Goal: Task Accomplishment & Management: Complete application form

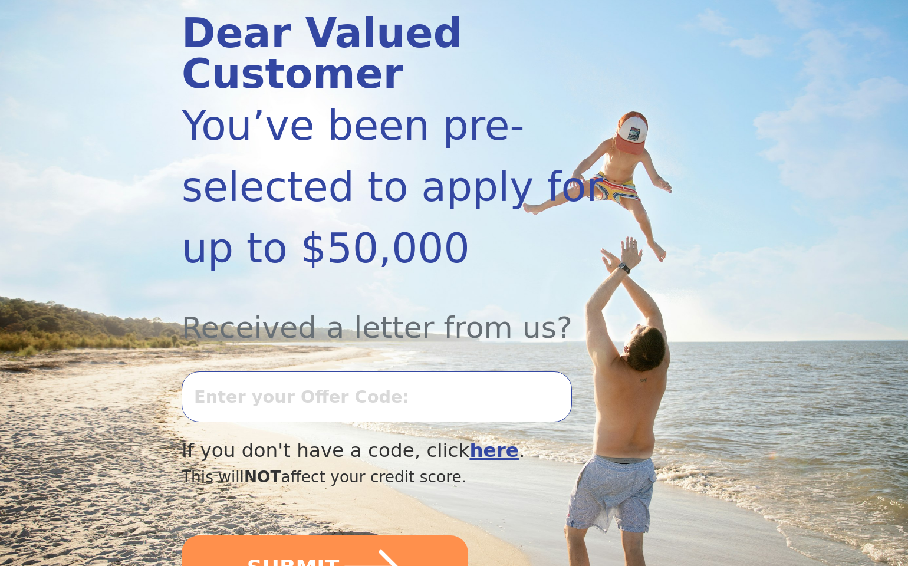
scroll to position [162, 0]
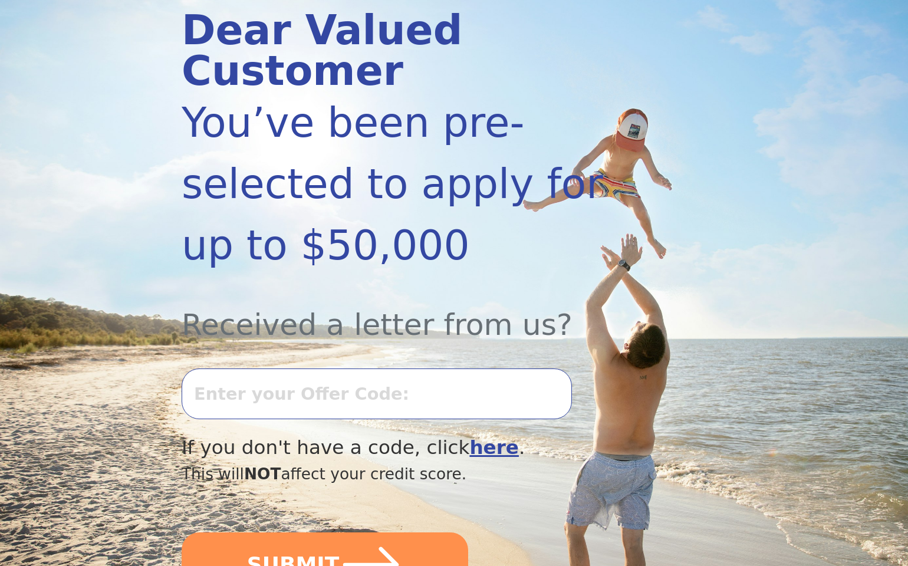
click at [386, 369] on input "text" at bounding box center [377, 394] width 391 height 51
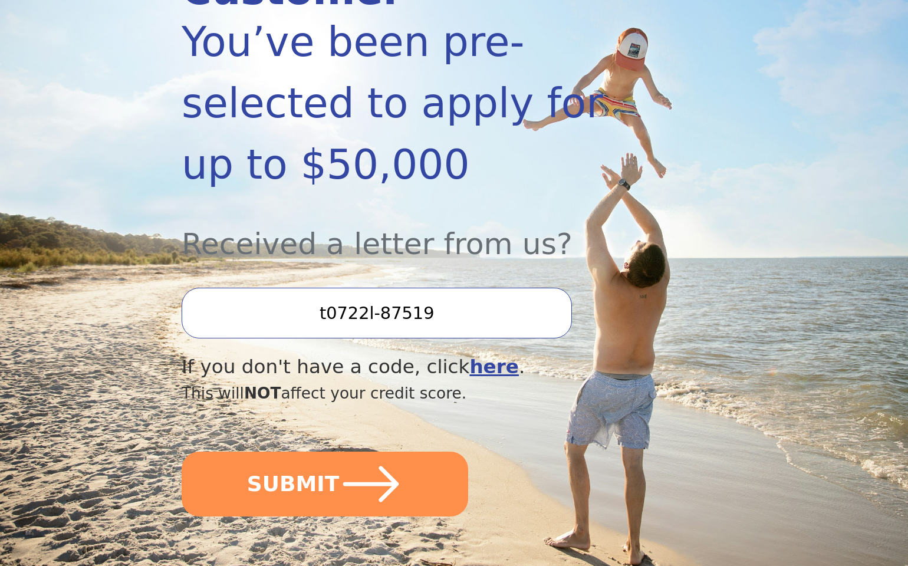
scroll to position [245, 0]
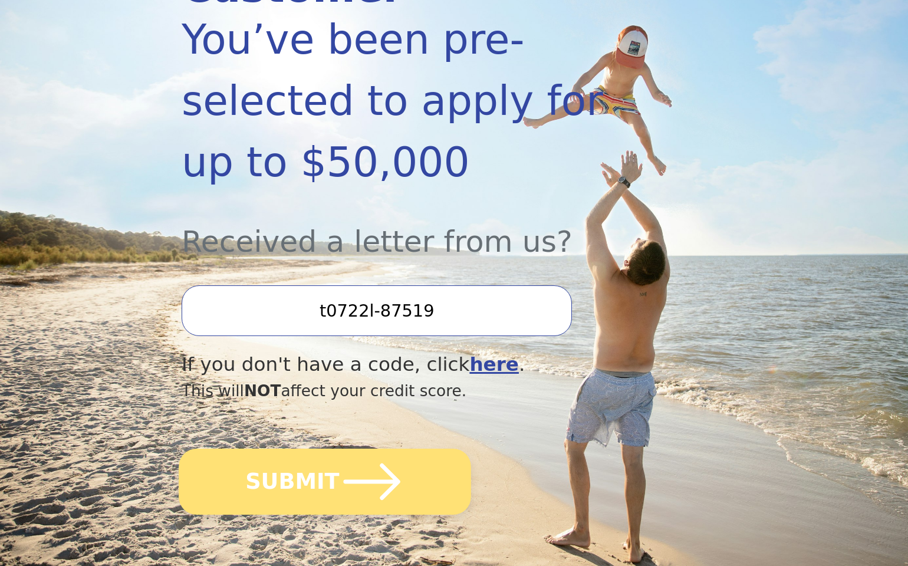
type input "t0722l-87519"
click at [343, 449] on icon "submit" at bounding box center [372, 481] width 65 height 65
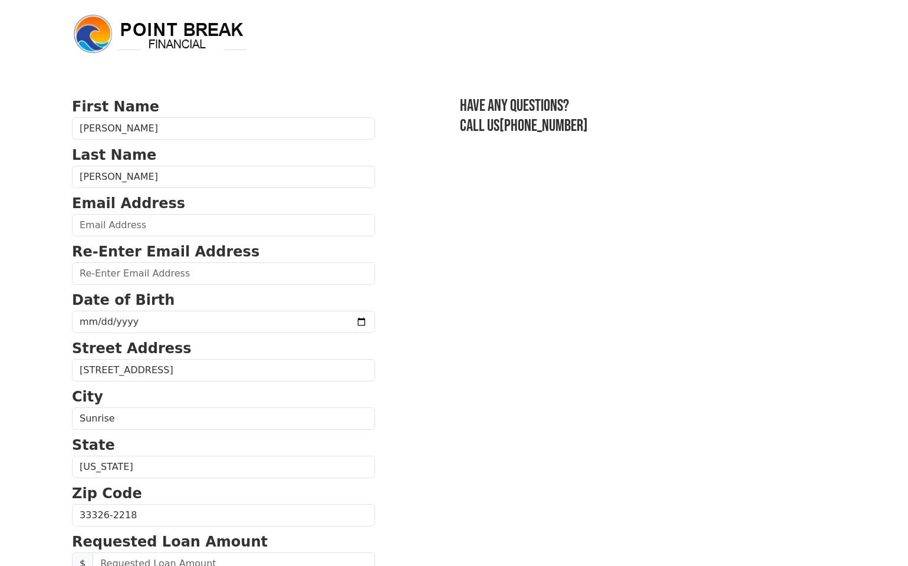
scroll to position [0, 1]
click at [208, 231] on input "email" at bounding box center [223, 225] width 303 height 22
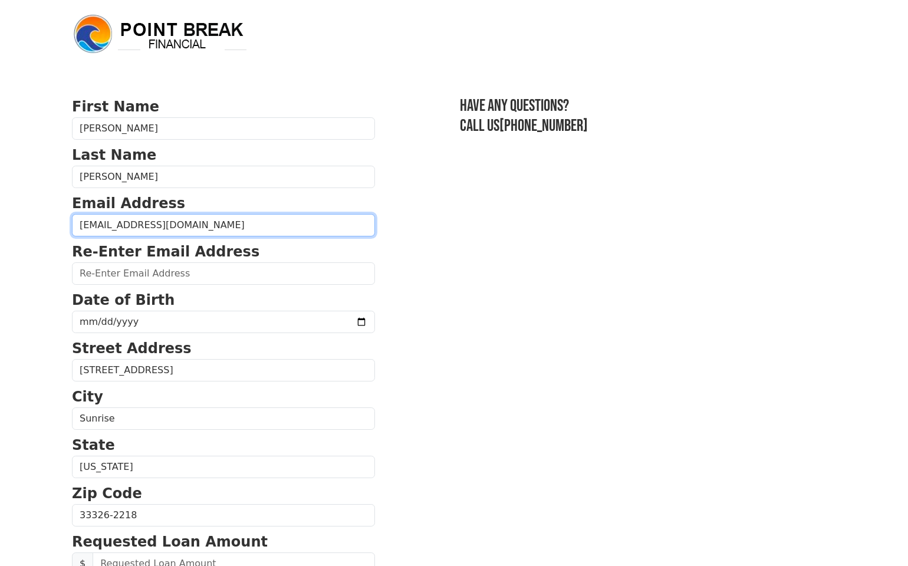
type input "[EMAIL_ADDRESS][DOMAIN_NAME]"
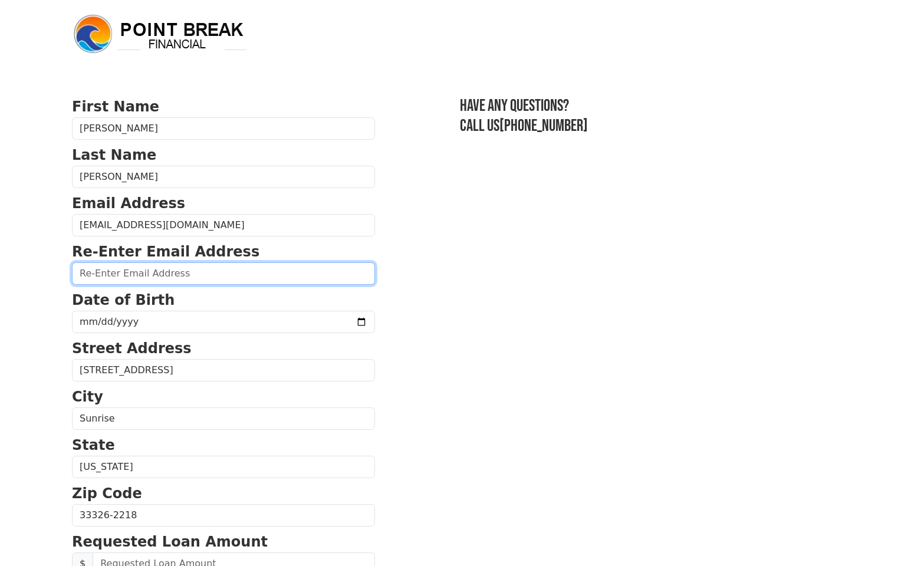
click at [183, 282] on input "email" at bounding box center [223, 273] width 303 height 22
type input "[EMAIL_ADDRESS][DOMAIN_NAME]"
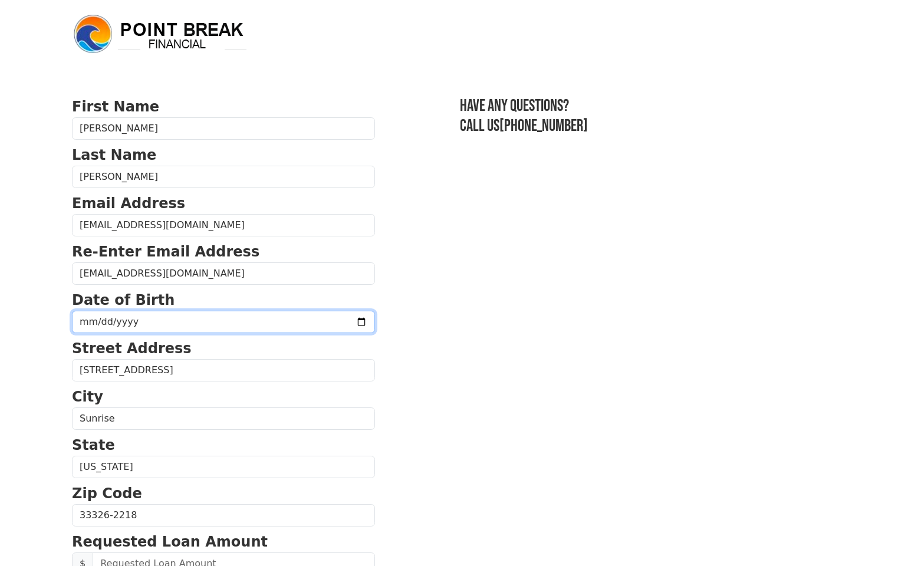
click at [153, 317] on input "date" at bounding box center [223, 322] width 303 height 22
click at [101, 321] on input "date" at bounding box center [223, 322] width 303 height 22
click at [124, 320] on input "date" at bounding box center [223, 322] width 303 height 22
type input "[DATE]"
click at [499, 357] on section "First Name James Last Name Mejia Email Address mejia787@me.com Re-Enter Email A…" at bounding box center [454, 516] width 764 height 841
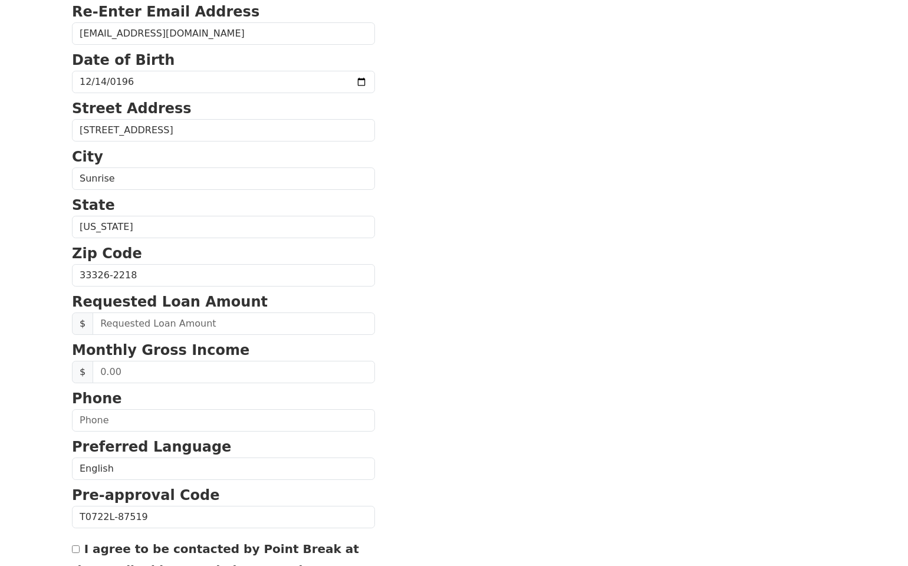
scroll to position [242, 0]
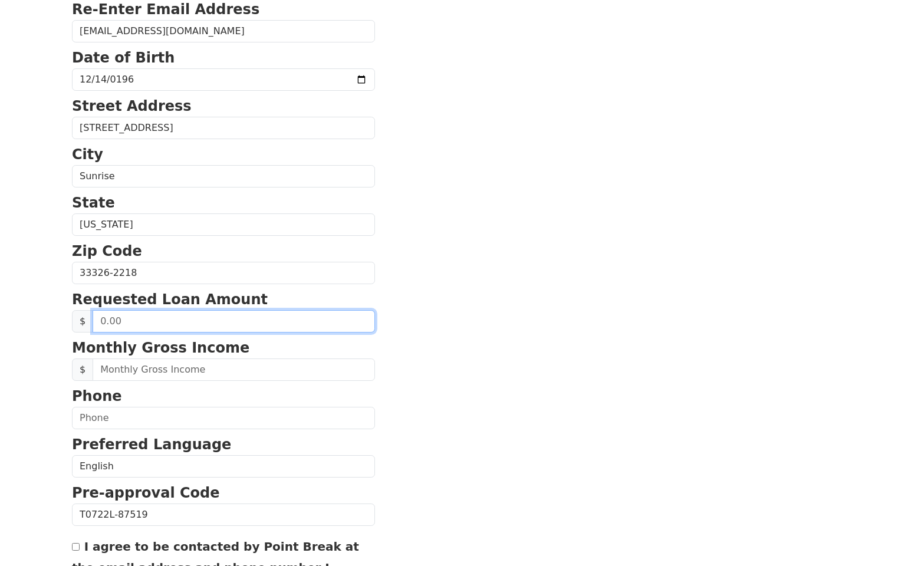
click at [276, 328] on input "text" at bounding box center [234, 321] width 283 height 22
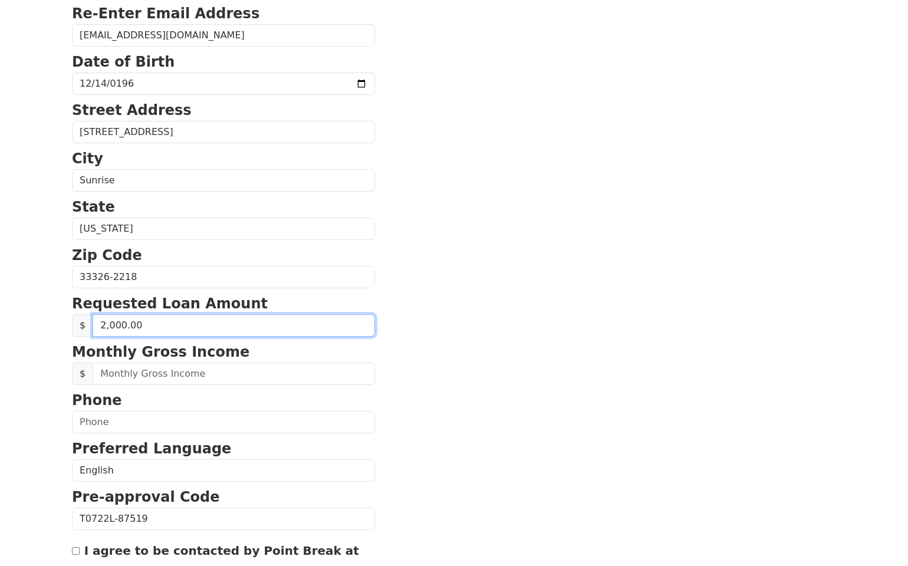
type input "20,000.00"
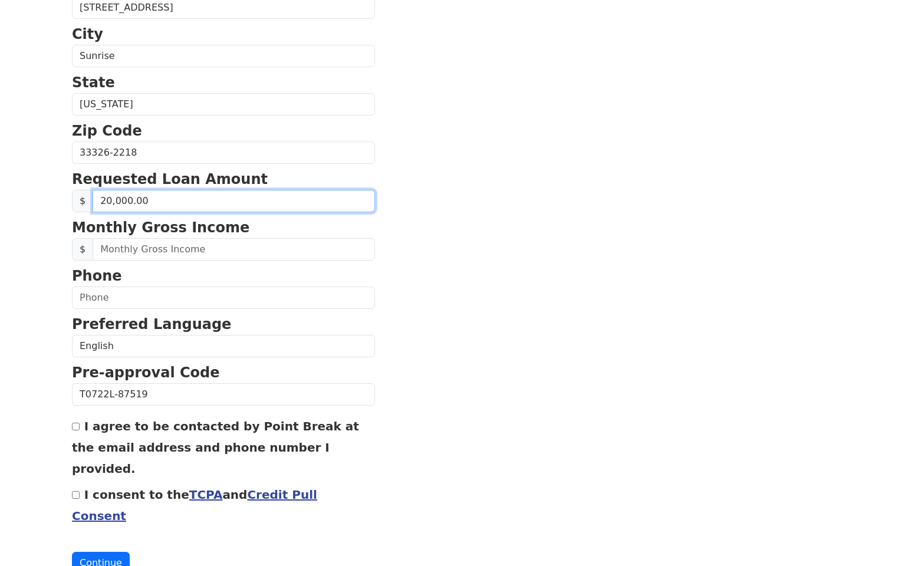
scroll to position [365, 0]
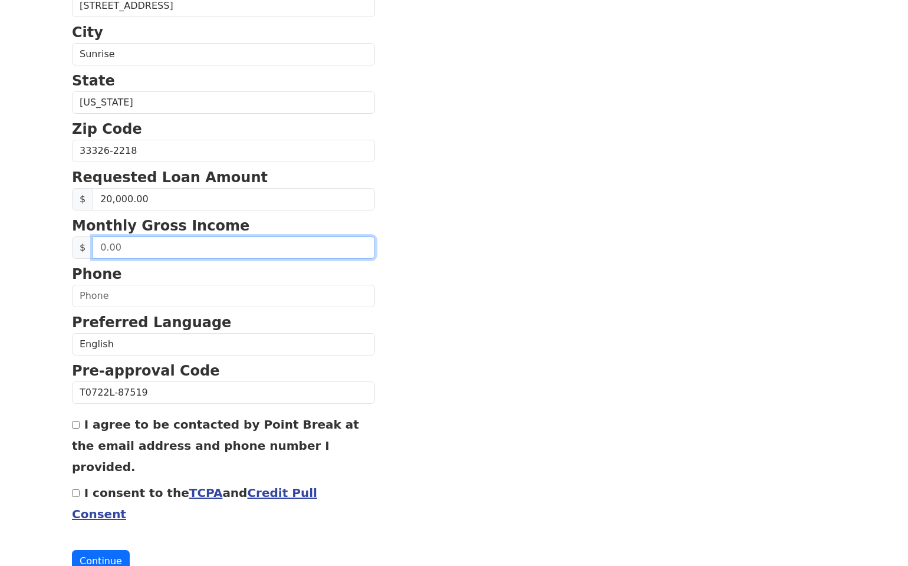
click at [228, 250] on input "text" at bounding box center [234, 248] width 283 height 22
type input "10,400.00"
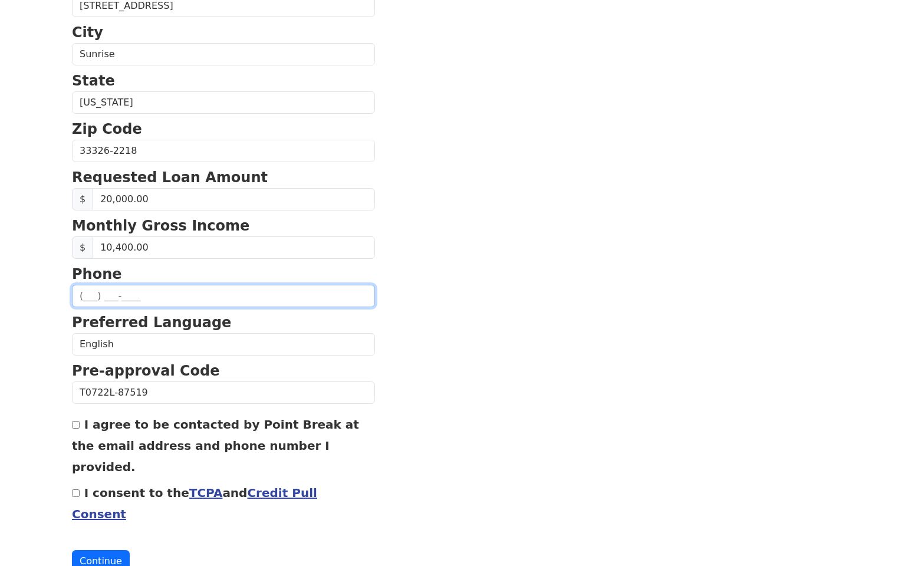
click at [229, 303] on input "text" at bounding box center [223, 296] width 303 height 22
type input "(954) 816-1478"
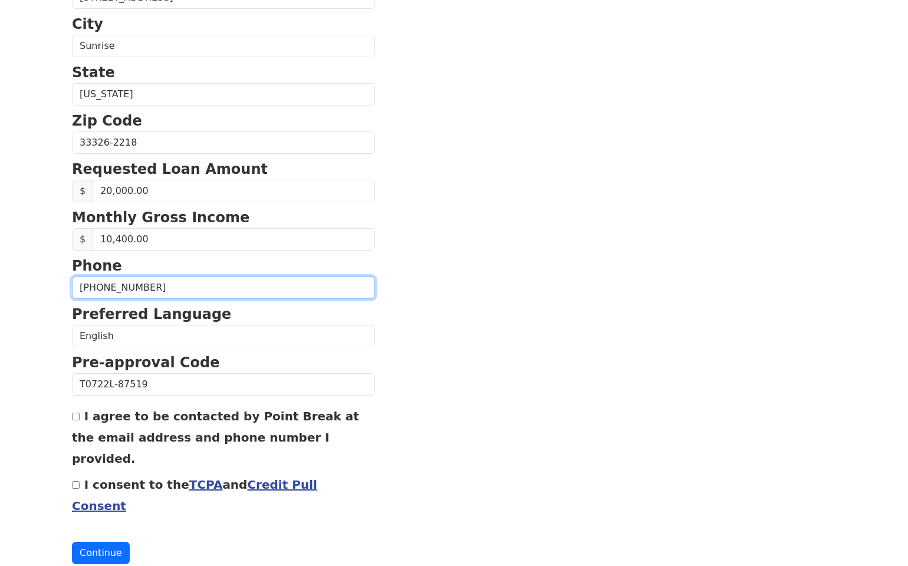
scroll to position [372, 0]
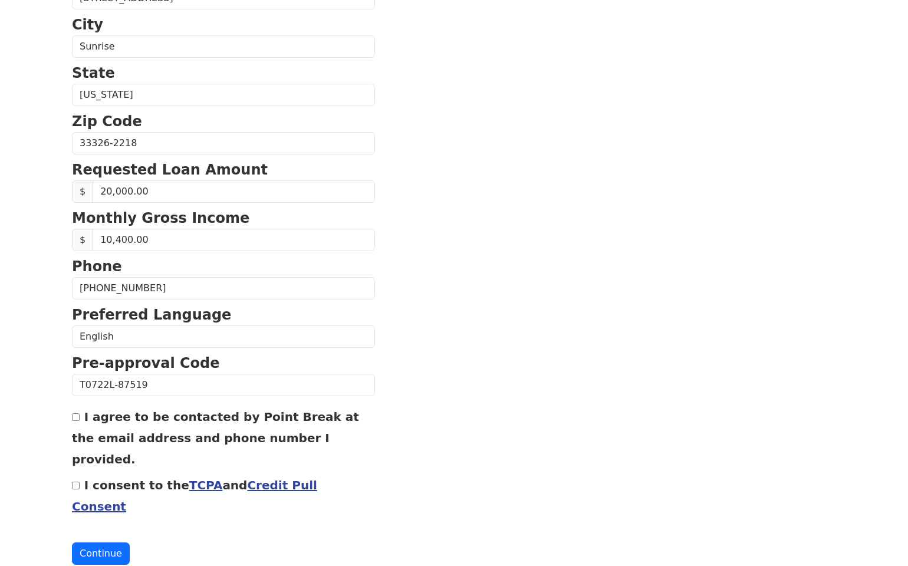
click at [76, 418] on input "I agree to be contacted by Point Break at the email address and phone number I …" at bounding box center [76, 418] width 8 height 8
checkbox input "true"
click at [73, 482] on input "I consent to the TCPA and Credit Pull Consent" at bounding box center [76, 486] width 8 height 8
checkbox input "true"
click at [118, 543] on button "Continue" at bounding box center [101, 554] width 58 height 22
